Goal: Task Accomplishment & Management: Manage account settings

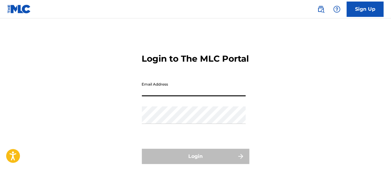
click at [175, 96] on input "Email Address" at bounding box center [194, 88] width 104 height 18
type input "[PERSON_NAME][EMAIL_ADDRESS][DOMAIN_NAME]"
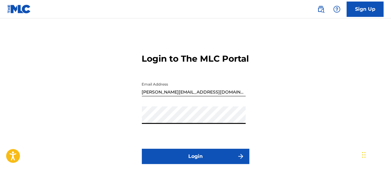
click at [142, 149] on button "Login" at bounding box center [196, 156] width 108 height 15
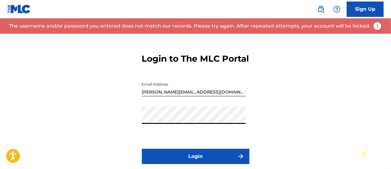
click at [134, 126] on div "Login to The MLC Portal Email Address [PERSON_NAME][EMAIL_ADDRESS][DOMAIN_NAME]…" at bounding box center [195, 110] width 391 height 153
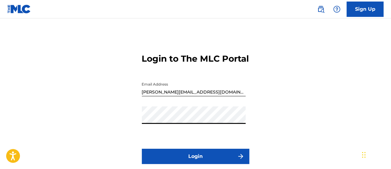
scroll to position [58, 0]
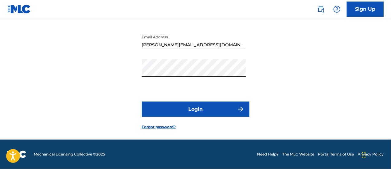
click at [163, 128] on link "Forgot password?" at bounding box center [159, 127] width 34 height 6
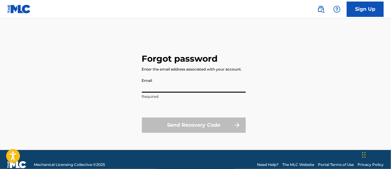
click at [170, 87] on input "Email" at bounding box center [194, 84] width 104 height 18
click at [159, 89] on input "Email" at bounding box center [194, 84] width 104 height 18
paste input "[PERSON_NAME][EMAIL_ADDRESS][DOMAIN_NAME]"
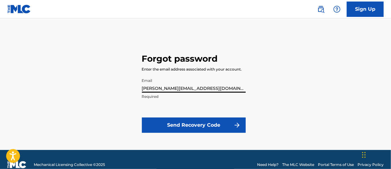
type input "[PERSON_NAME][EMAIL_ADDRESS][DOMAIN_NAME]"
click at [206, 120] on button "Send Recovery Code" at bounding box center [194, 125] width 104 height 15
